Goal: Task Accomplishment & Management: Use online tool/utility

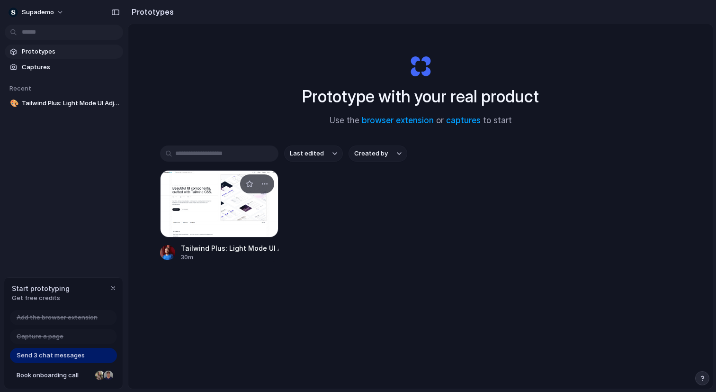
click at [231, 219] on div at bounding box center [219, 203] width 118 height 67
click at [266, 185] on div "button" at bounding box center [265, 184] width 8 height 8
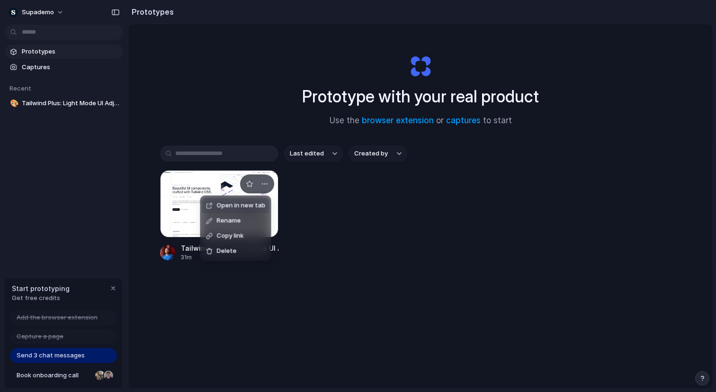
click at [318, 205] on div "Open in new tab Rename Copy link Delete" at bounding box center [358, 196] width 716 height 392
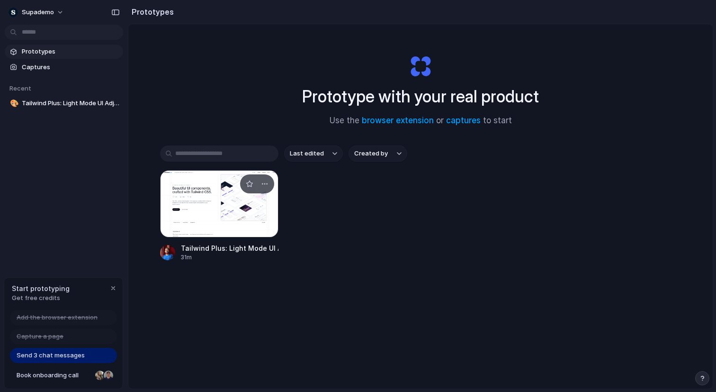
click at [213, 229] on div at bounding box center [219, 203] width 118 height 67
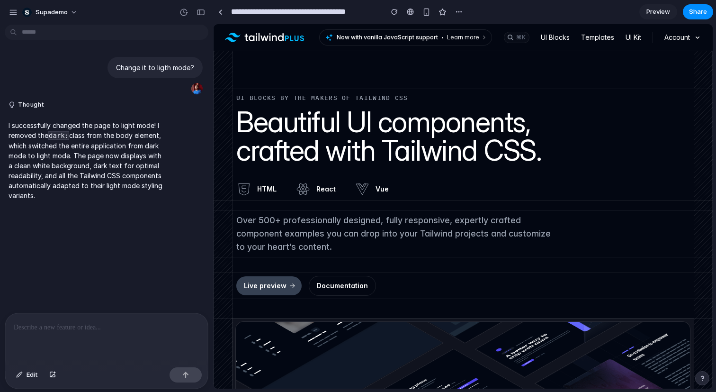
click at [349, 138] on h1 "Beautiful UI components, crafted with Tailwind CSS." at bounding box center [418, 135] width 364 height 57
click at [329, 132] on h1 "Beautiful UI components, crafted with Tailwind CSS." at bounding box center [418, 135] width 364 height 57
click at [92, 331] on div at bounding box center [106, 338] width 203 height 50
click at [201, 6] on button "button" at bounding box center [200, 12] width 15 height 15
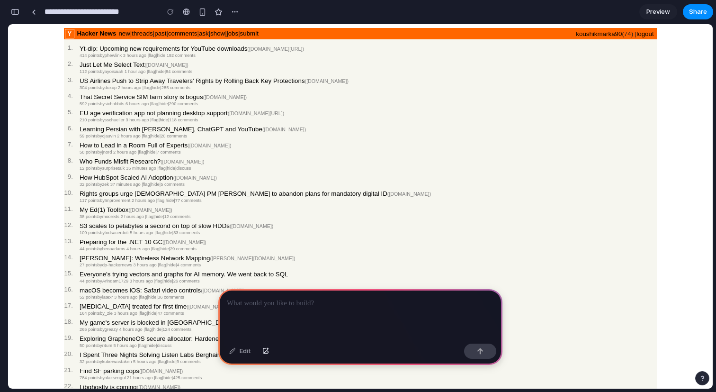
scroll to position [6, 0]
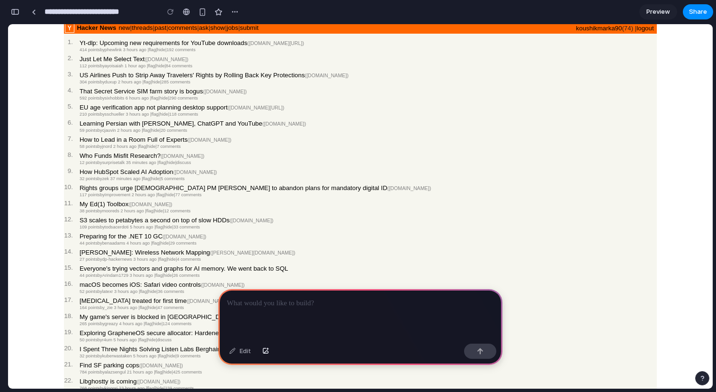
click at [290, 311] on div at bounding box center [360, 314] width 284 height 51
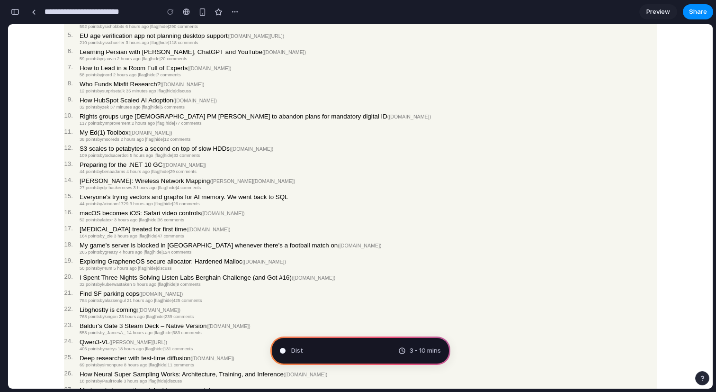
scroll to position [0, 0]
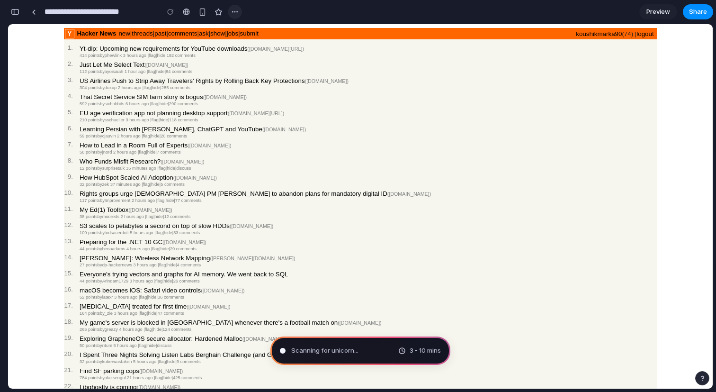
click at [238, 11] on div "button" at bounding box center [235, 12] width 8 height 8
drag, startPoint x: 260, startPoint y: 9, endPoint x: 256, endPoint y: 10, distance: 4.9
click at [261, 9] on div "Duplicate Delete" at bounding box center [358, 196] width 716 height 392
click at [200, 12] on div "button" at bounding box center [202, 12] width 8 height 8
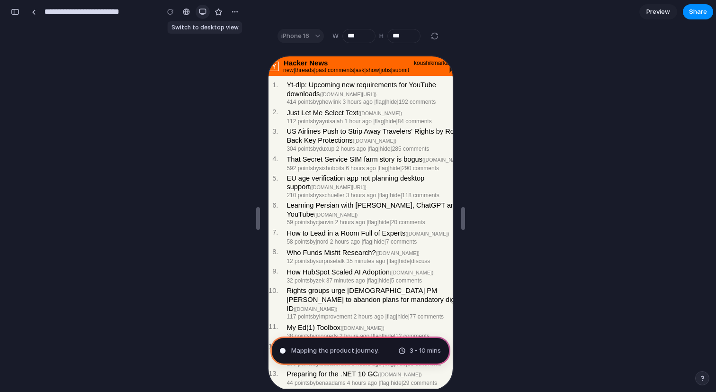
click at [201, 12] on div "button" at bounding box center [203, 12] width 8 height 8
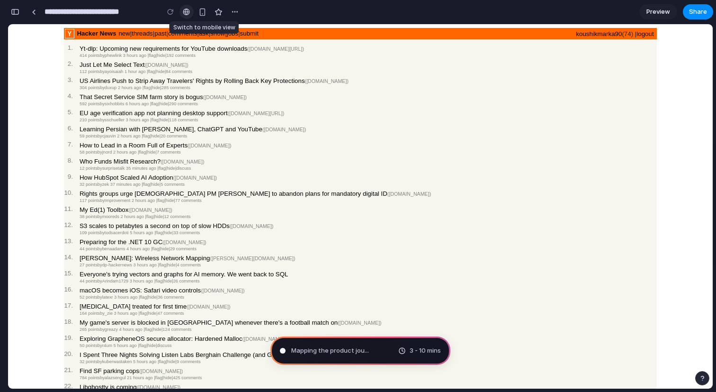
type input "**********"
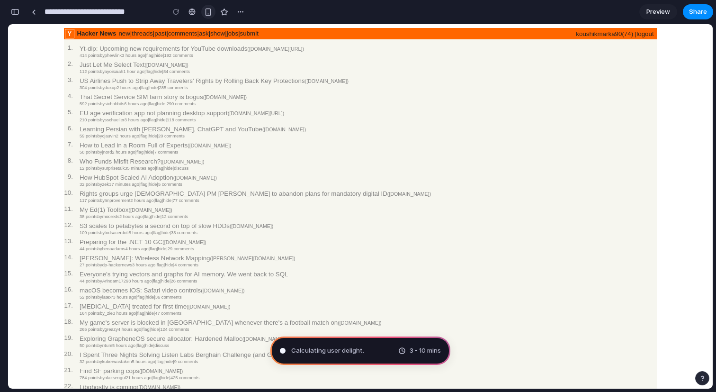
click at [204, 12] on button "button" at bounding box center [208, 12] width 14 height 14
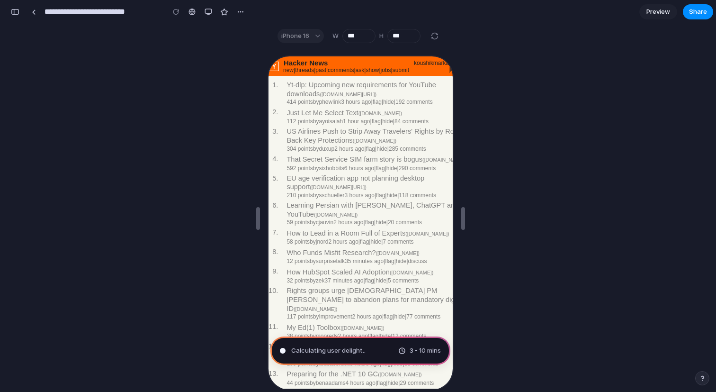
click at [298, 44] on div "iPhone 16 W *** H ***" at bounding box center [359, 36] width 178 height 18
click at [299, 41] on div "iPhone 16" at bounding box center [300, 36] width 46 height 14
click at [300, 39] on div "iPhone 16" at bounding box center [300, 36] width 46 height 14
click at [306, 35] on div "iPhone 16" at bounding box center [300, 36] width 46 height 14
click at [313, 27] on div "iPhone 16 W *** H ***" at bounding box center [359, 36] width 178 height 18
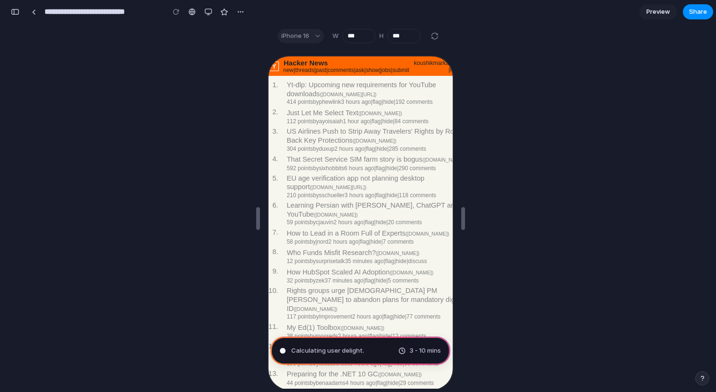
click at [313, 34] on div "iPhone 16" at bounding box center [300, 36] width 46 height 14
click at [189, 13] on div at bounding box center [191, 12] width 7 height 8
click at [206, 10] on div "button" at bounding box center [209, 12] width 8 height 8
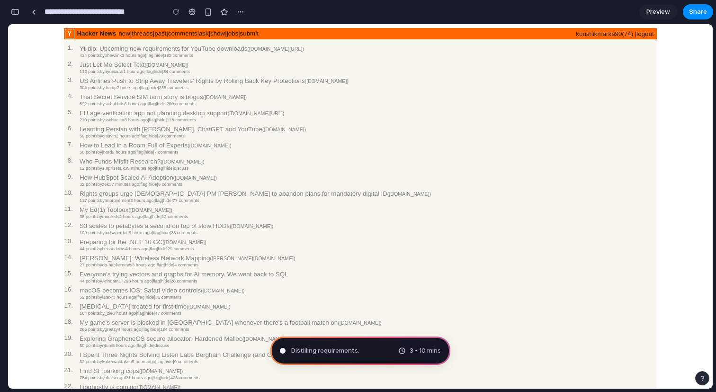
scroll to position [234, 0]
click at [36, 9] on link at bounding box center [34, 12] width 14 height 14
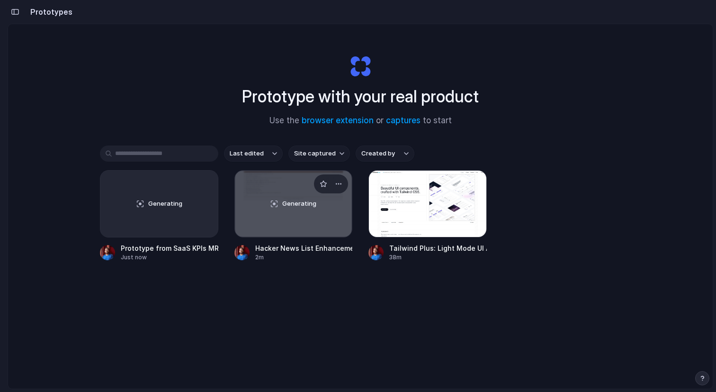
click at [311, 219] on div "Generating" at bounding box center [293, 203] width 117 height 66
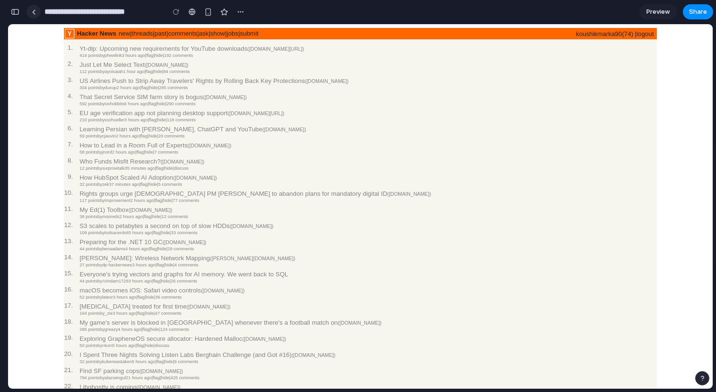
click at [32, 12] on div at bounding box center [34, 11] width 4 height 5
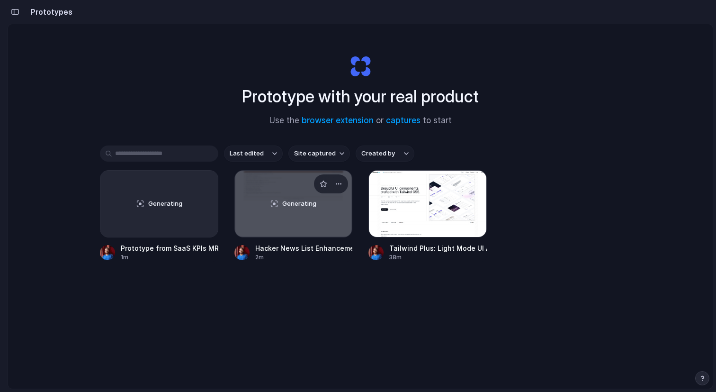
click at [260, 204] on div "Generating" at bounding box center [293, 203] width 117 height 66
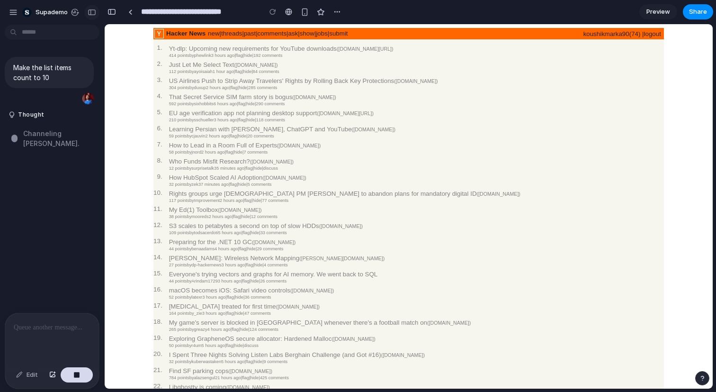
click at [89, 15] on div "button" at bounding box center [92, 12] width 9 height 7
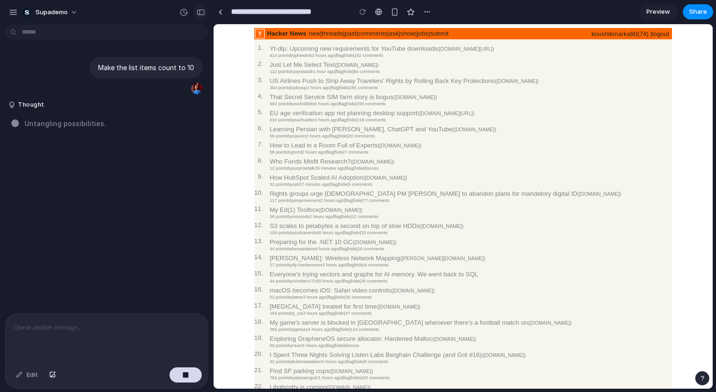
click at [202, 14] on div "button" at bounding box center [201, 12] width 9 height 7
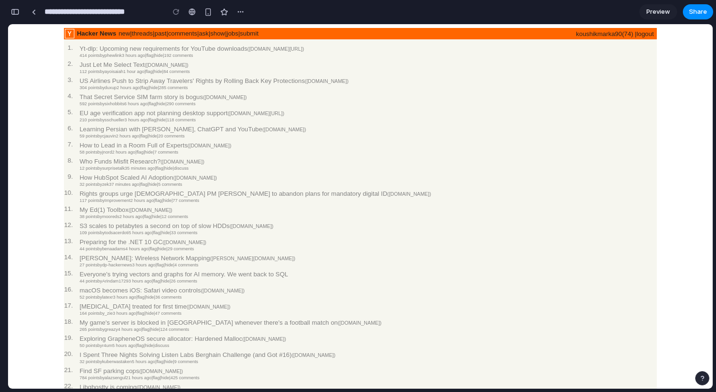
click at [637, 10] on section "**********" at bounding box center [361, 12] width 706 height 24
click at [645, 11] on link "Preview" at bounding box center [658, 11] width 38 height 15
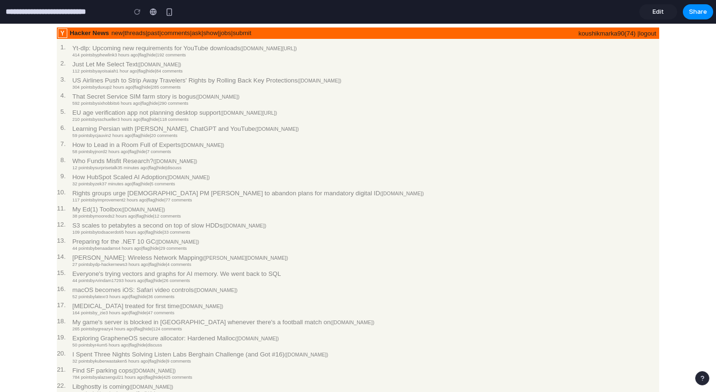
click at [653, 9] on span "Edit" at bounding box center [658, 11] width 11 height 9
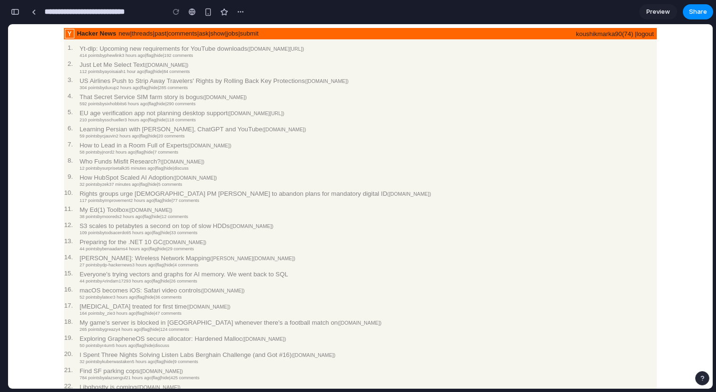
scroll to position [0, 9]
click at [34, 12] on div at bounding box center [34, 11] width 4 height 5
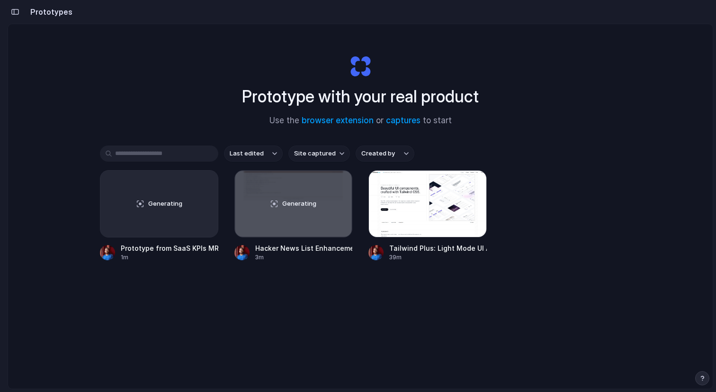
click at [17, 11] on div "button" at bounding box center [15, 12] width 9 height 7
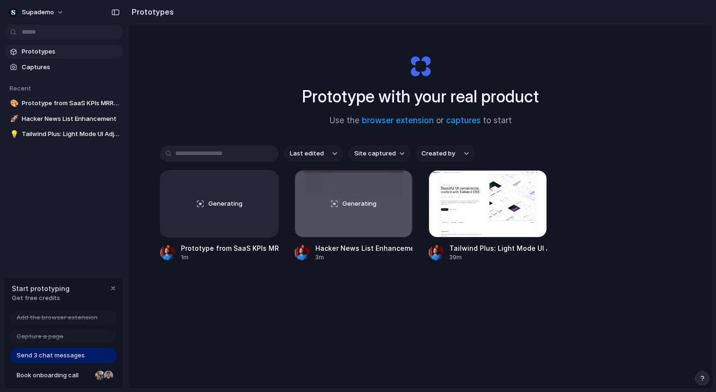
click at [84, 203] on div "Prototypes Captures Recent 🎨 Prototype from SaaS KPIs MRR Trend and Composition…" at bounding box center [64, 132] width 128 height 265
click at [71, 102] on span "Prototype from SaaS KPIs MRR Trend and Composition" at bounding box center [71, 102] width 98 height 9
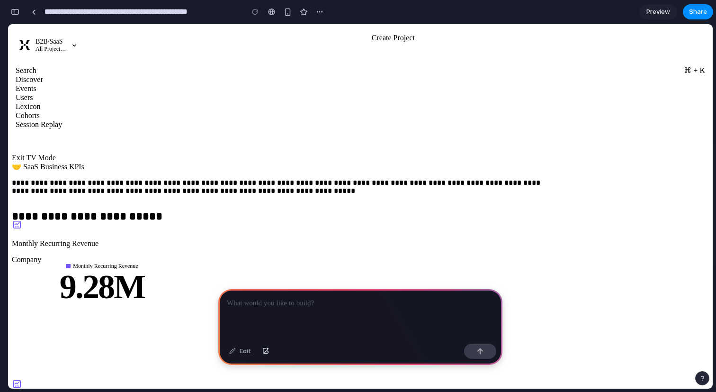
click at [278, 315] on div at bounding box center [360, 314] width 284 height 51
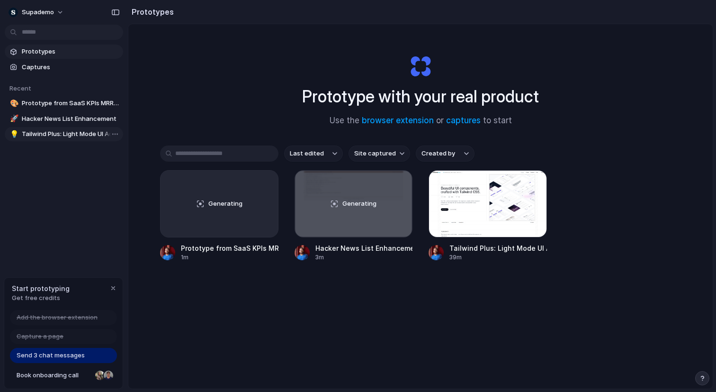
click at [69, 134] on span "Tailwind Plus: Light Mode UI Adjustments" at bounding box center [71, 133] width 98 height 9
click at [356, 205] on span "Generating" at bounding box center [359, 203] width 34 height 9
